Goal: Transaction & Acquisition: Purchase product/service

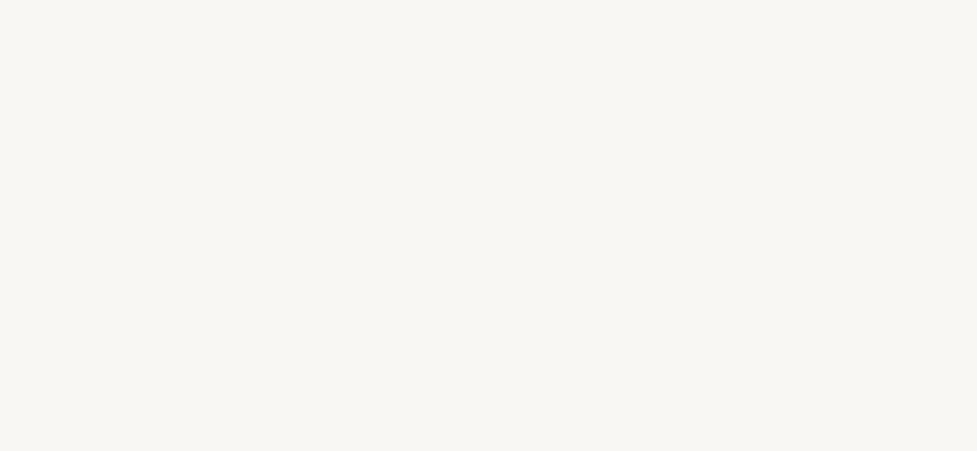
select select "FR"
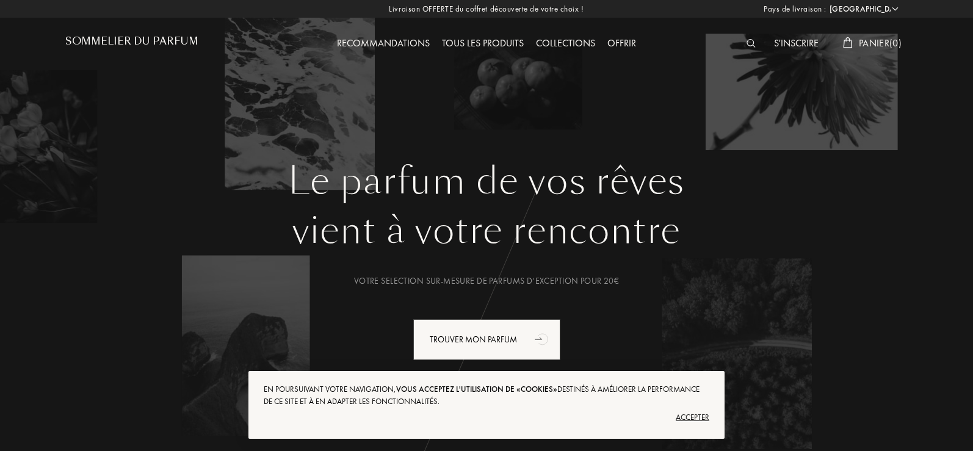
click at [747, 41] on img at bounding box center [751, 43] width 9 height 9
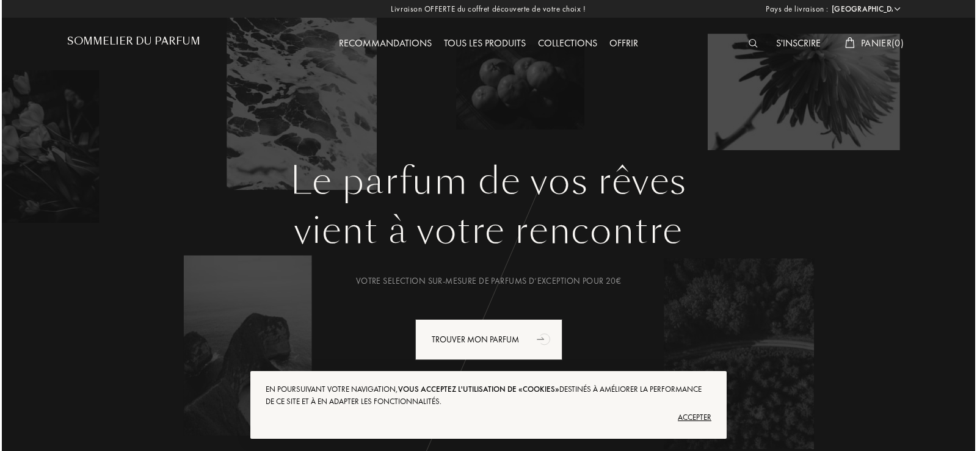
scroll to position [1, 0]
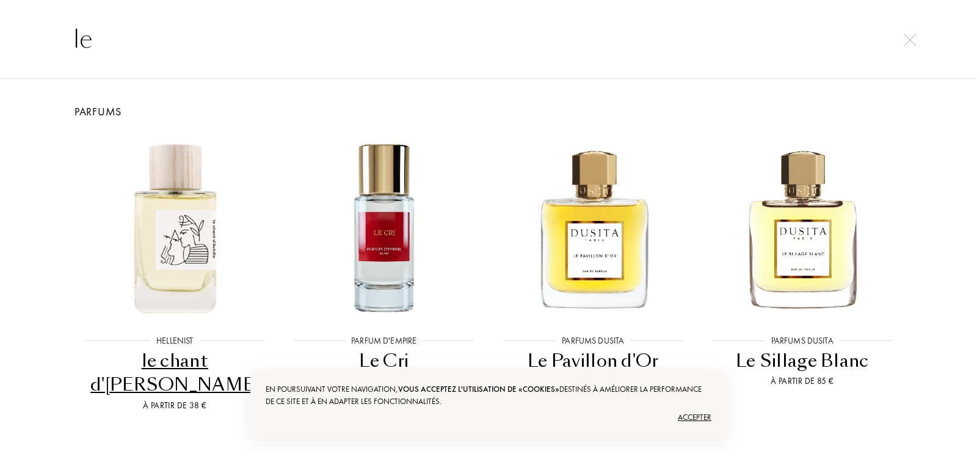
type input "l"
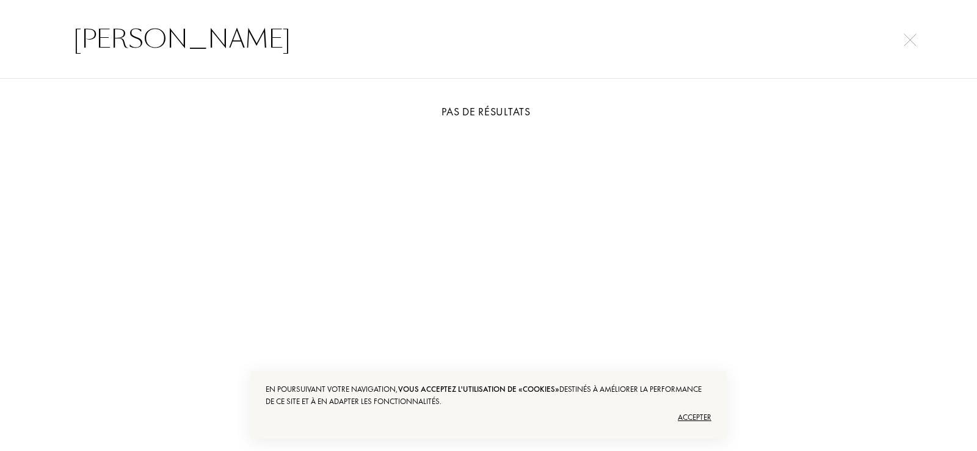
type input "[PERSON_NAME]"
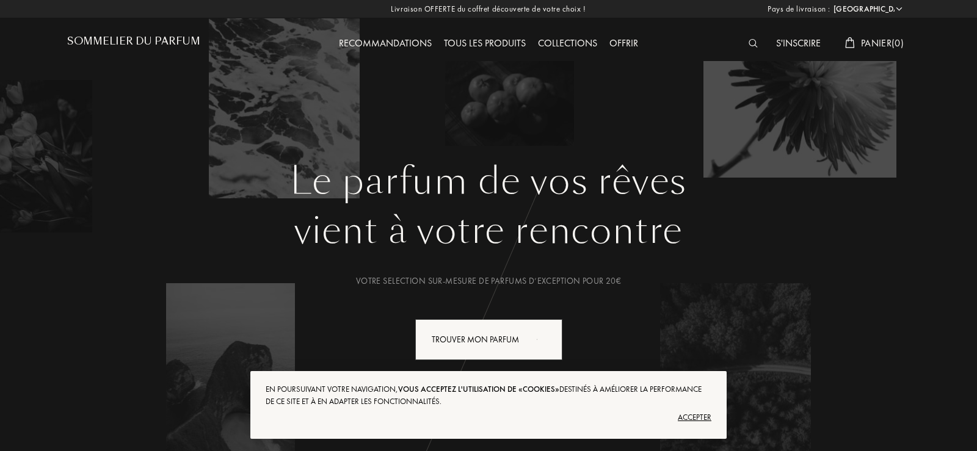
select select "FR"
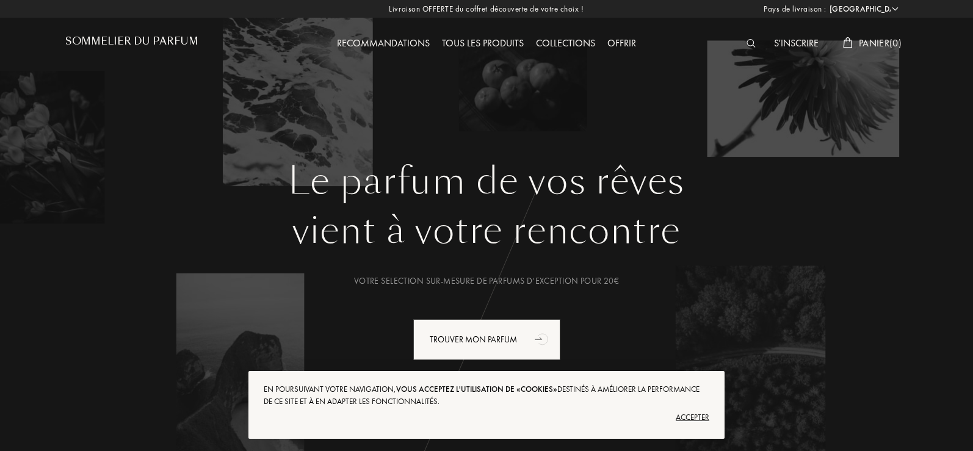
click at [747, 40] on img at bounding box center [751, 43] width 9 height 9
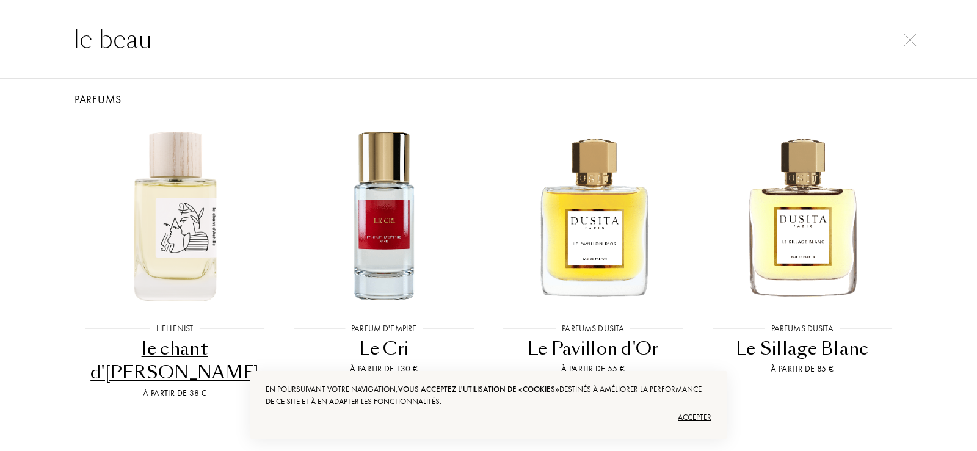
scroll to position [19, 0]
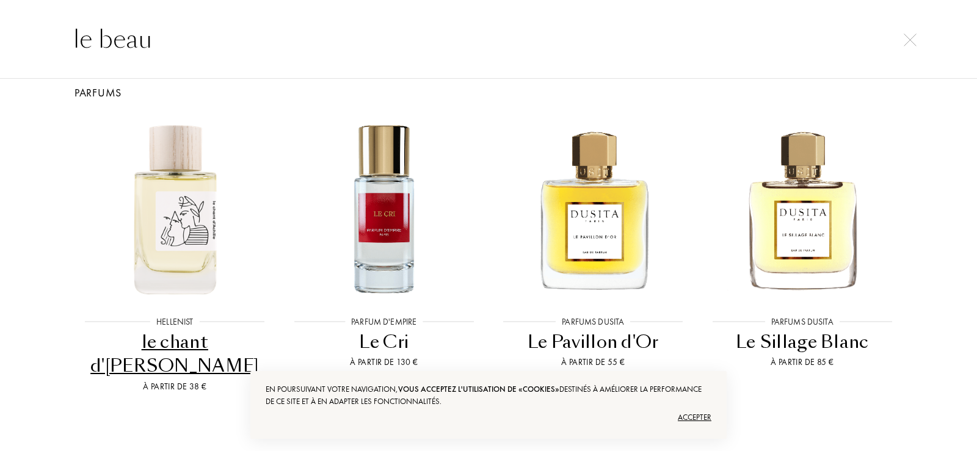
type input "le beau"
